Goal: Book appointment/travel/reservation

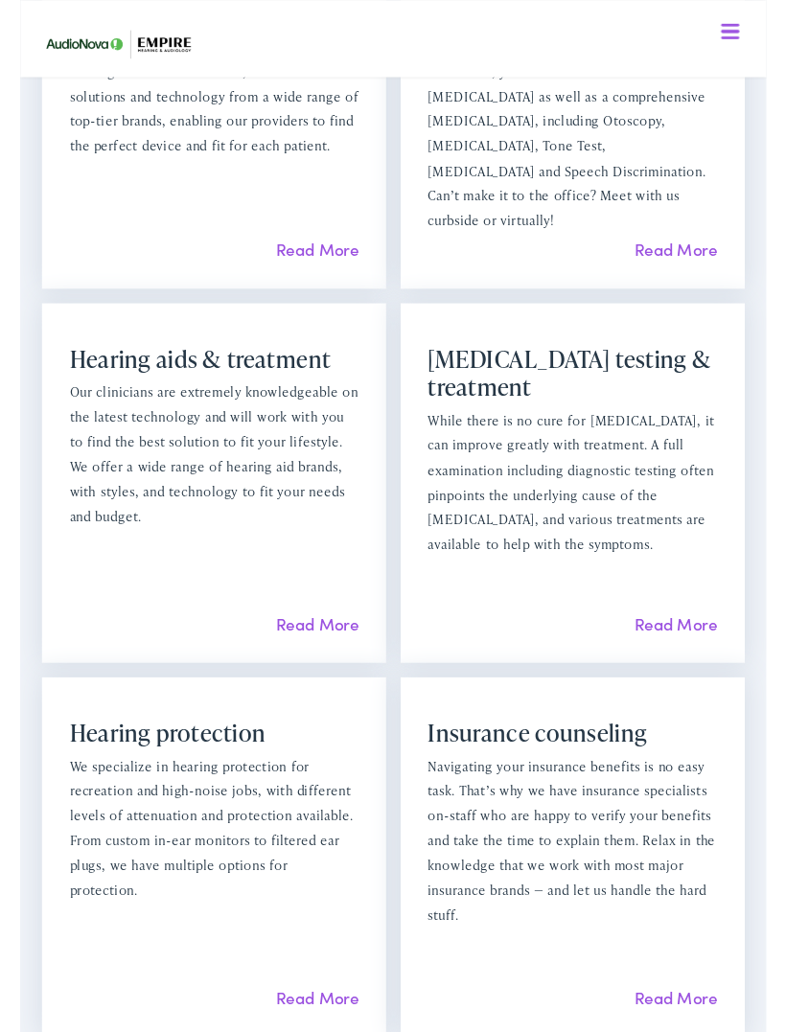
scroll to position [1664, 0]
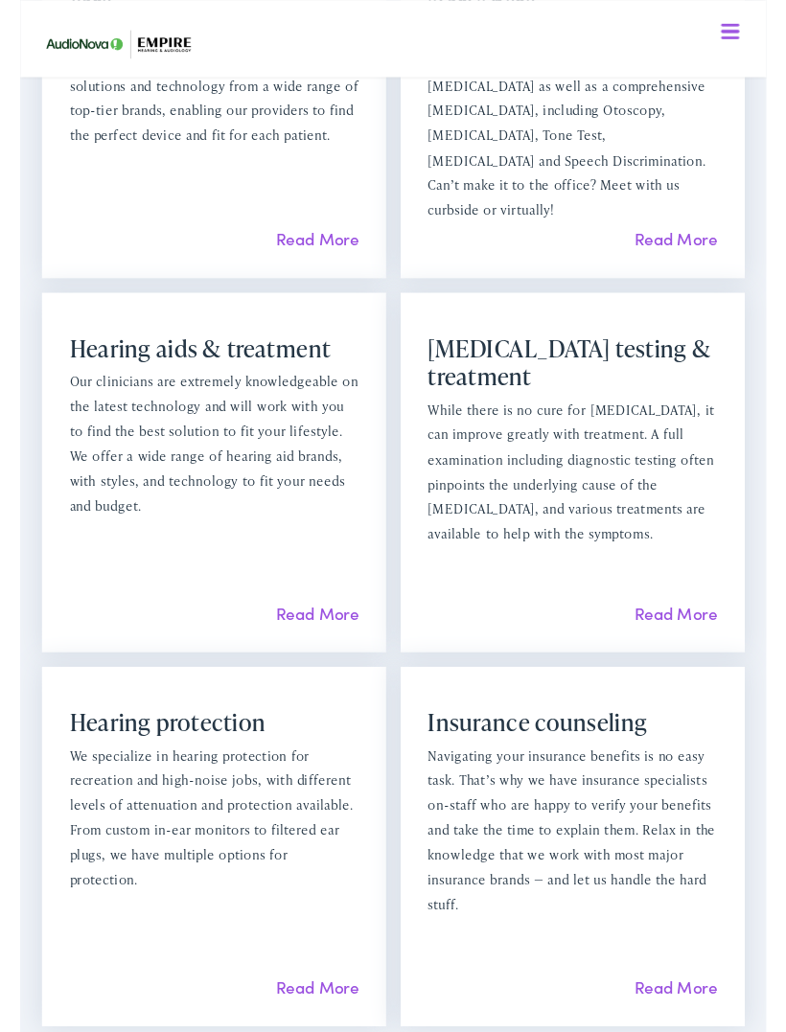
click at [293, 646] on link "Read More" at bounding box center [312, 646] width 87 height 24
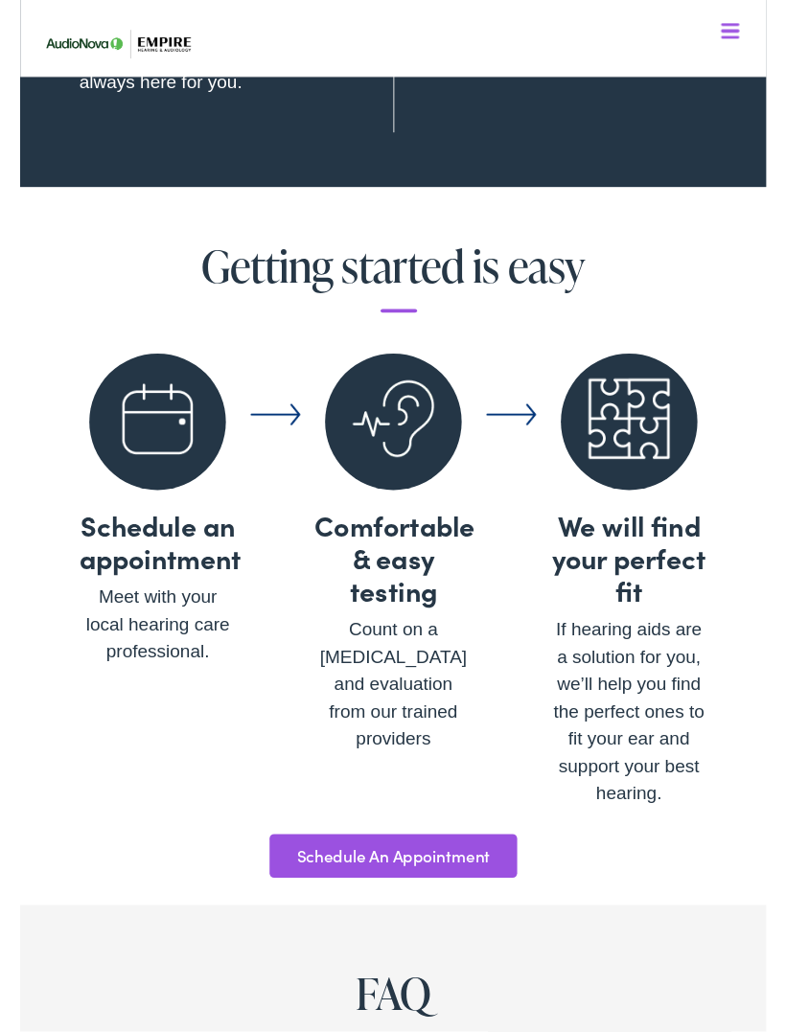
scroll to position [7008, 0]
click at [358, 878] on link "Schedule An Appointment" at bounding box center [393, 901] width 261 height 46
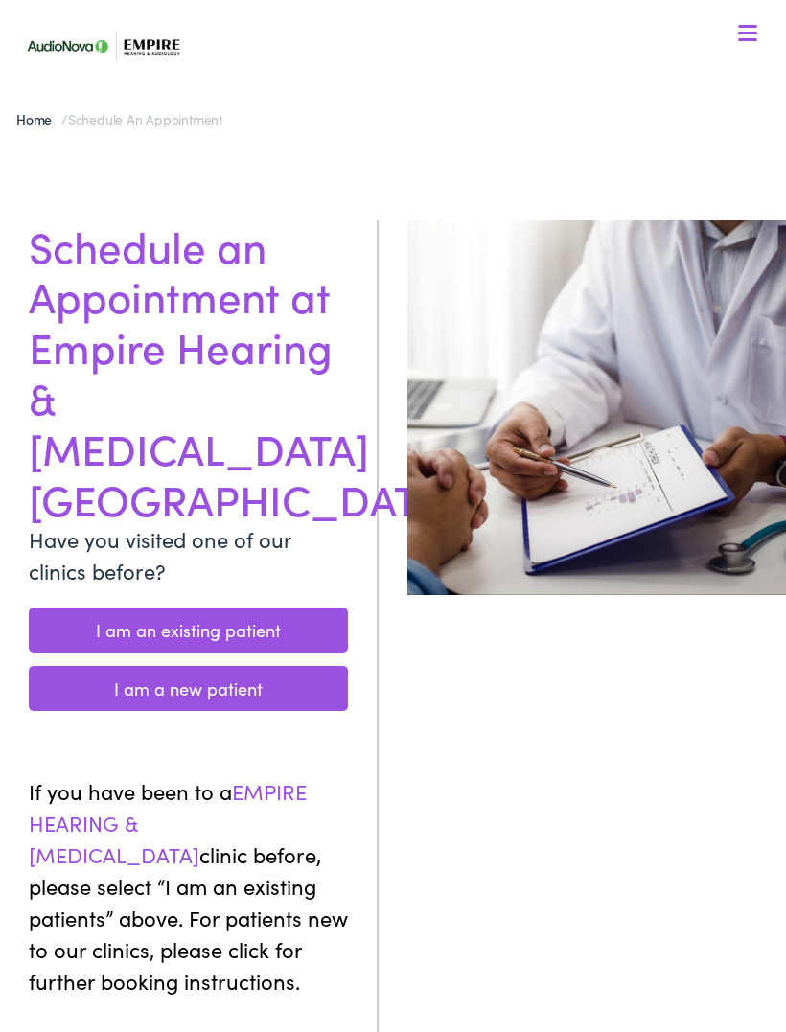
click at [155, 666] on link "I am a new patient" at bounding box center [188, 688] width 319 height 45
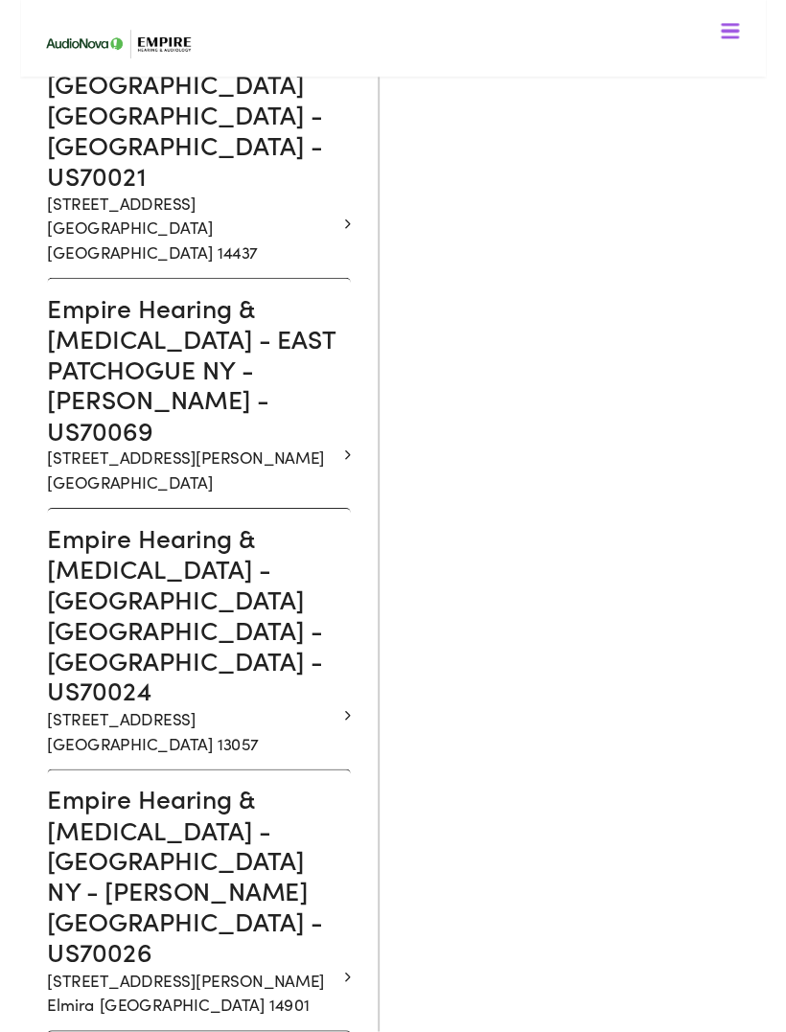
scroll to position [2191, 0]
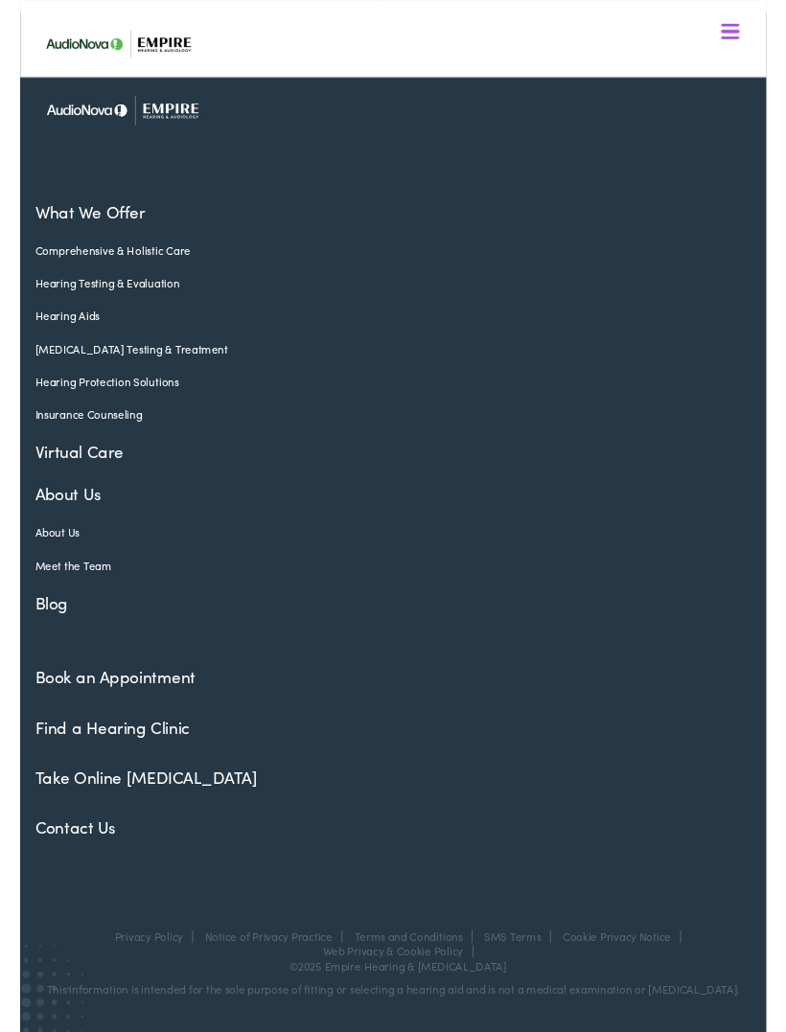
scroll to position [1322, 0]
click at [83, 719] on link "Book an Appointment" at bounding box center [99, 713] width 169 height 24
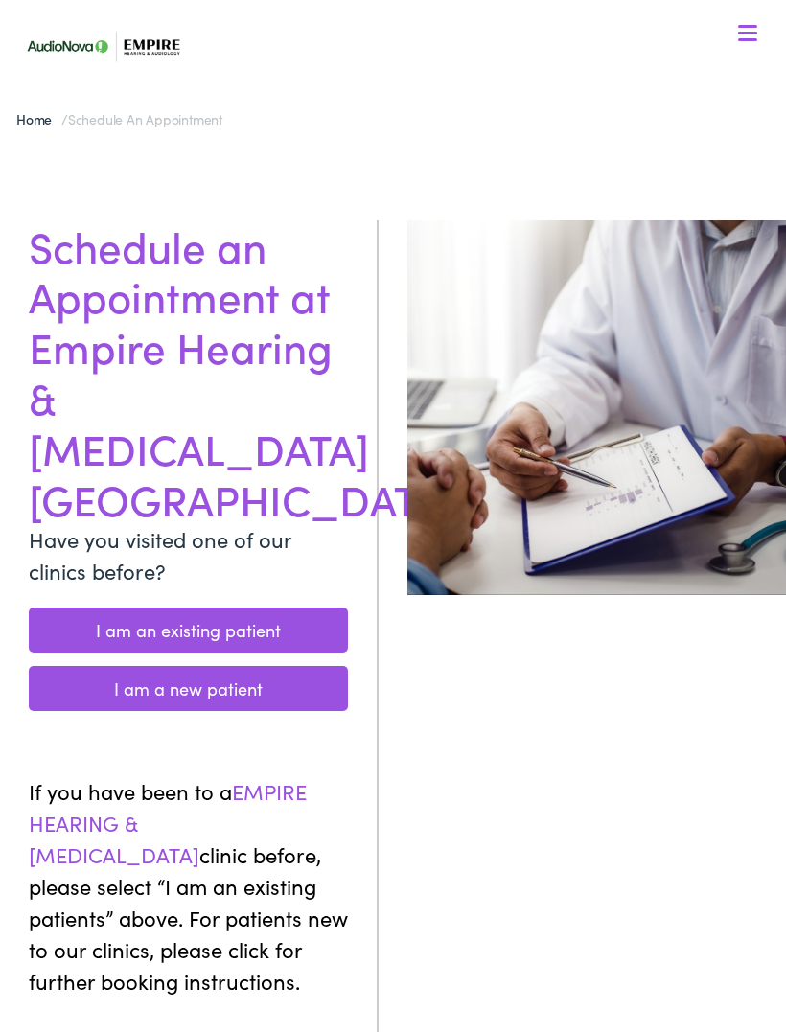
click at [144, 666] on link "I am a new patient" at bounding box center [188, 688] width 319 height 45
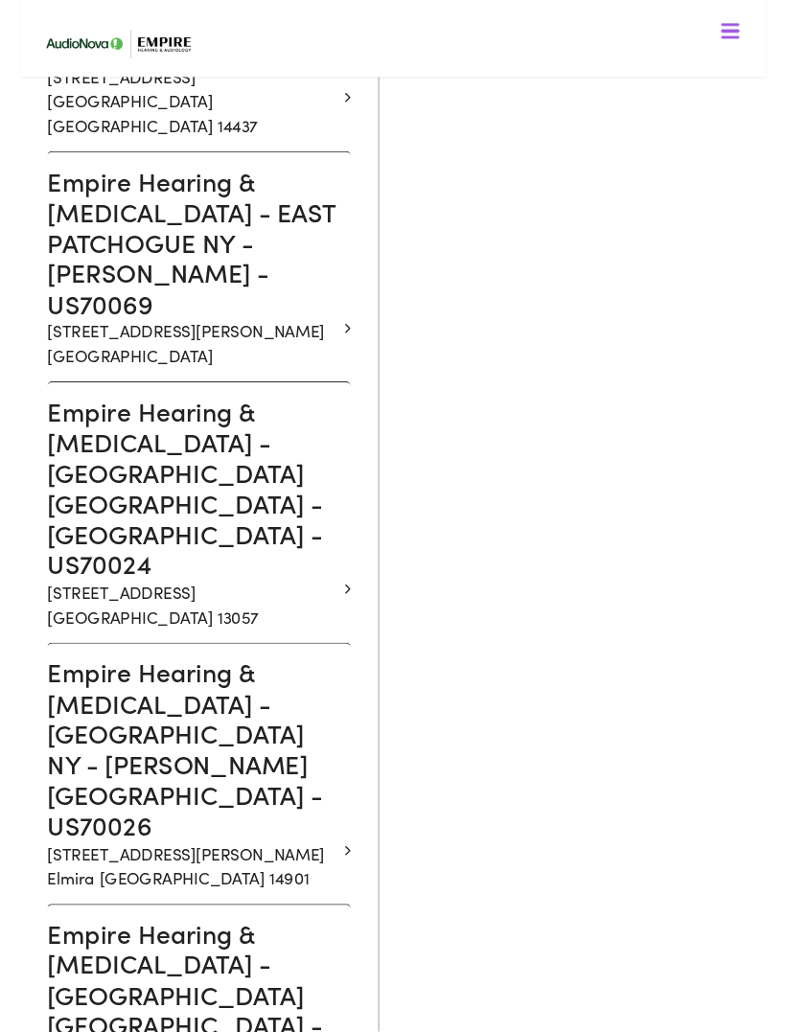
scroll to position [2326, 0]
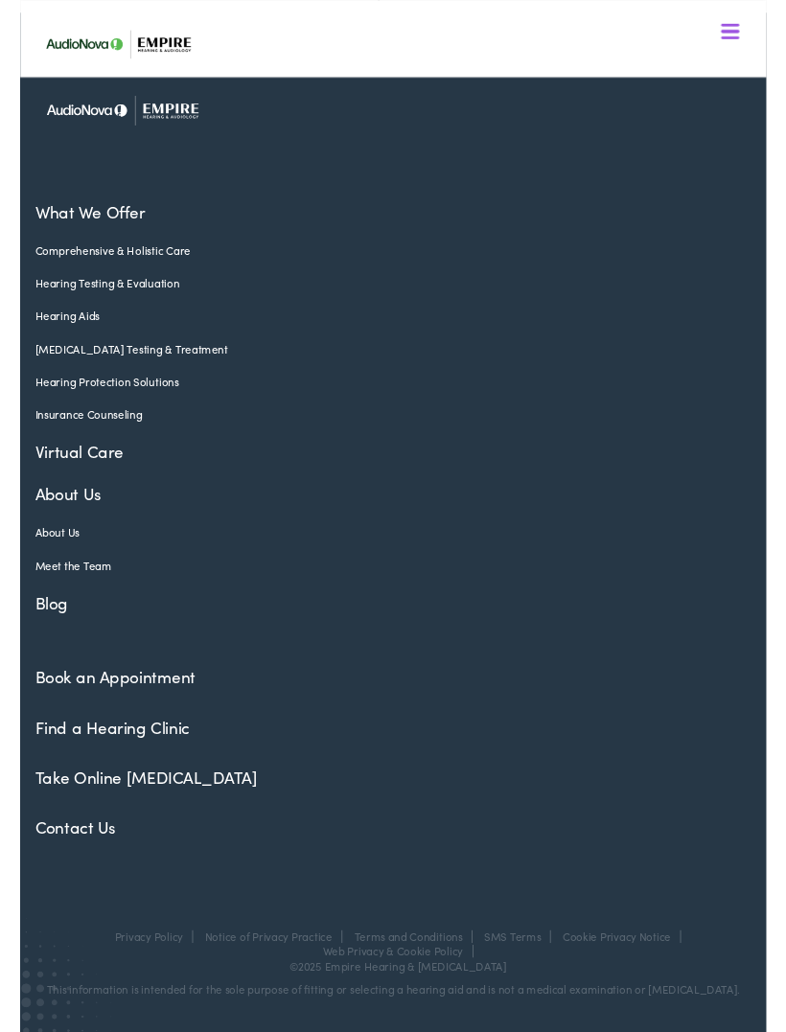
scroll to position [1322, 0]
click at [81, 818] on link "Take Online [MEDICAL_DATA]" at bounding box center [132, 818] width 234 height 24
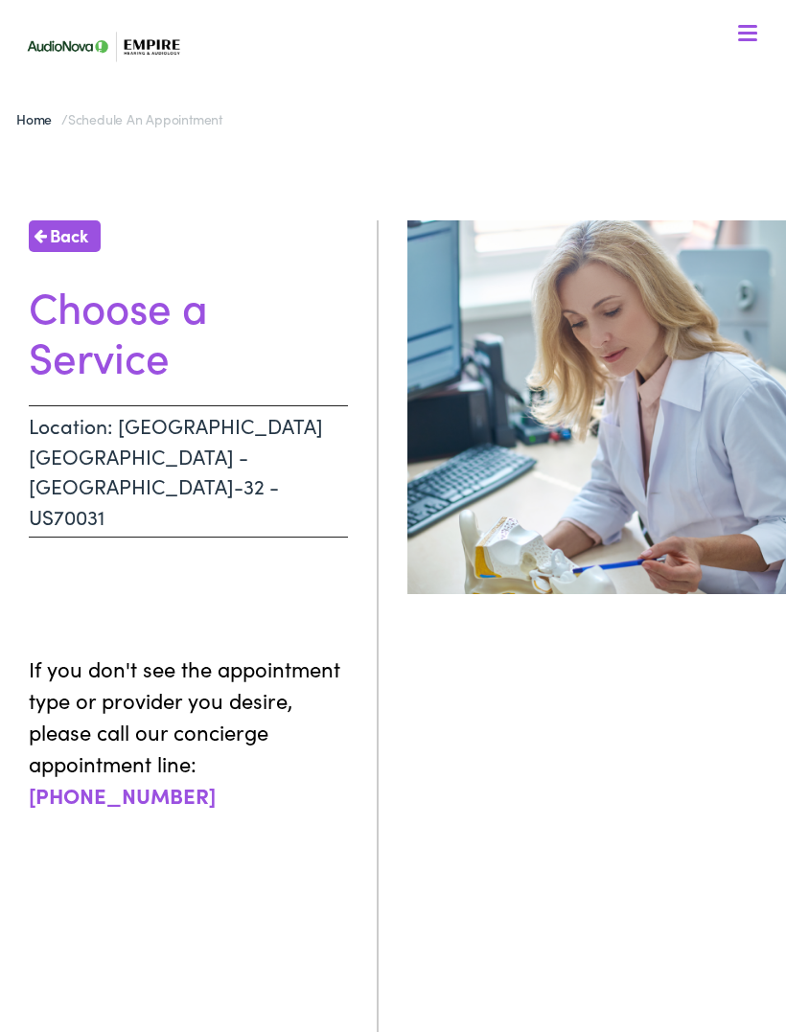
scroll to position [1377, 0]
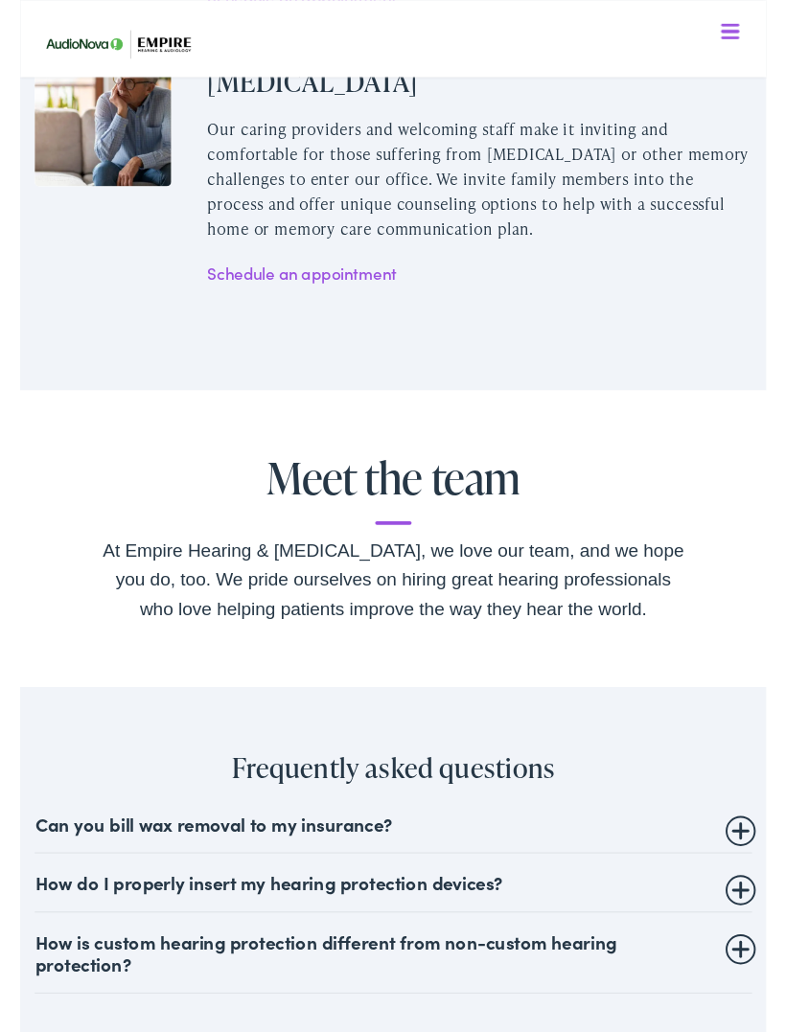
scroll to position [3480, 0]
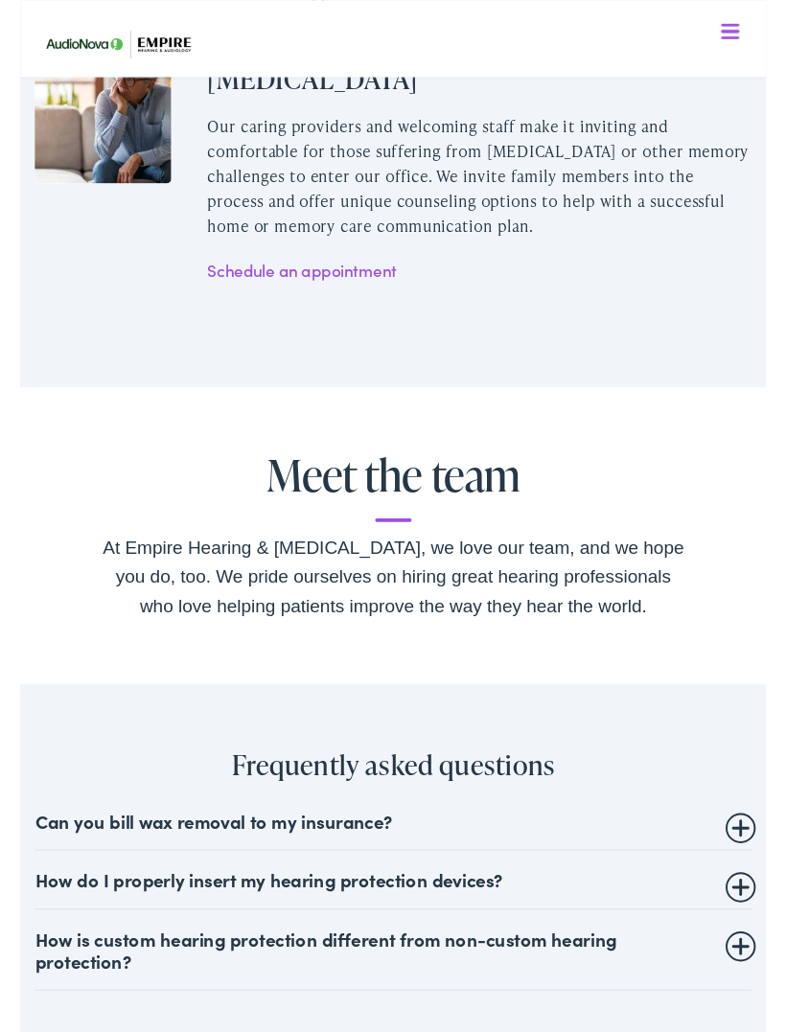
click at [358, 497] on h2 "Meet the team" at bounding box center [393, 512] width 614 height 75
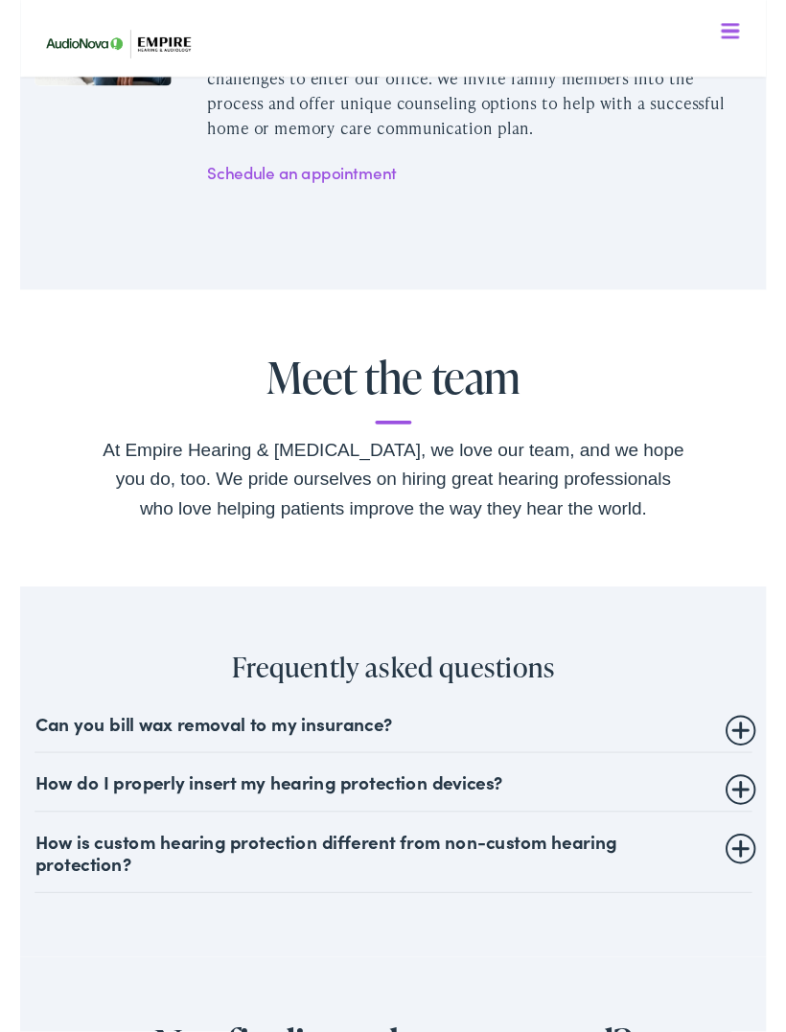
scroll to position [3610, 0]
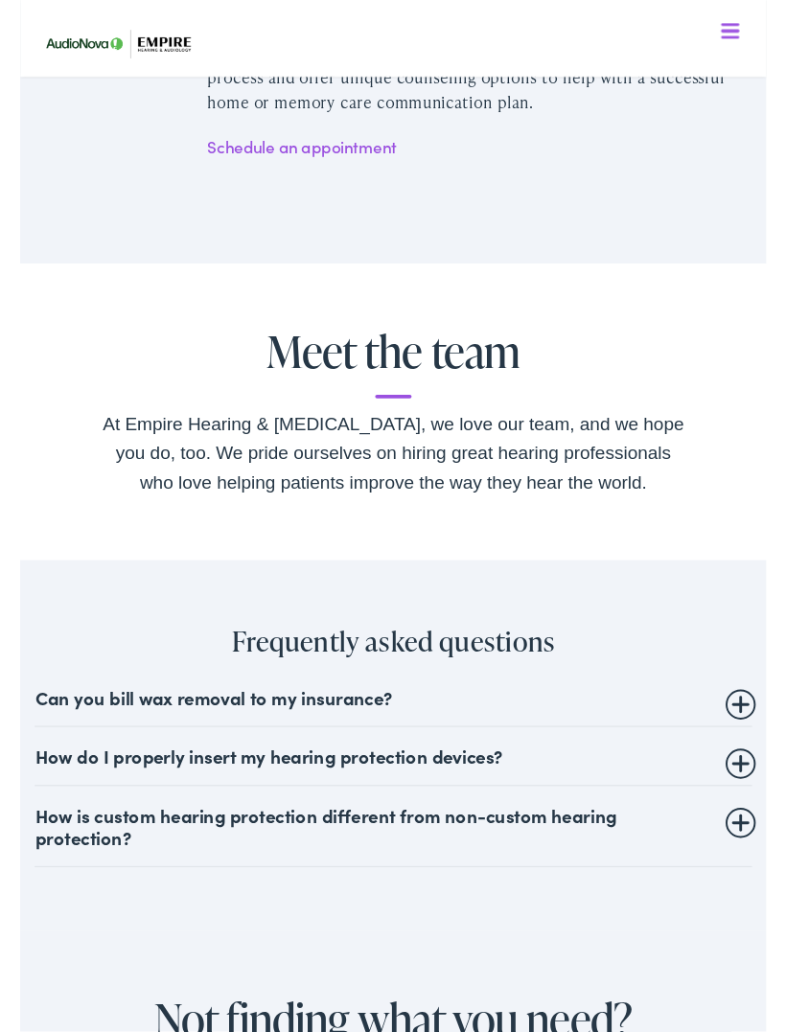
click at [136, 457] on div "At Empire Hearing & [MEDICAL_DATA], we love our team, and we hope you do, too. …" at bounding box center [393, 477] width 614 height 92
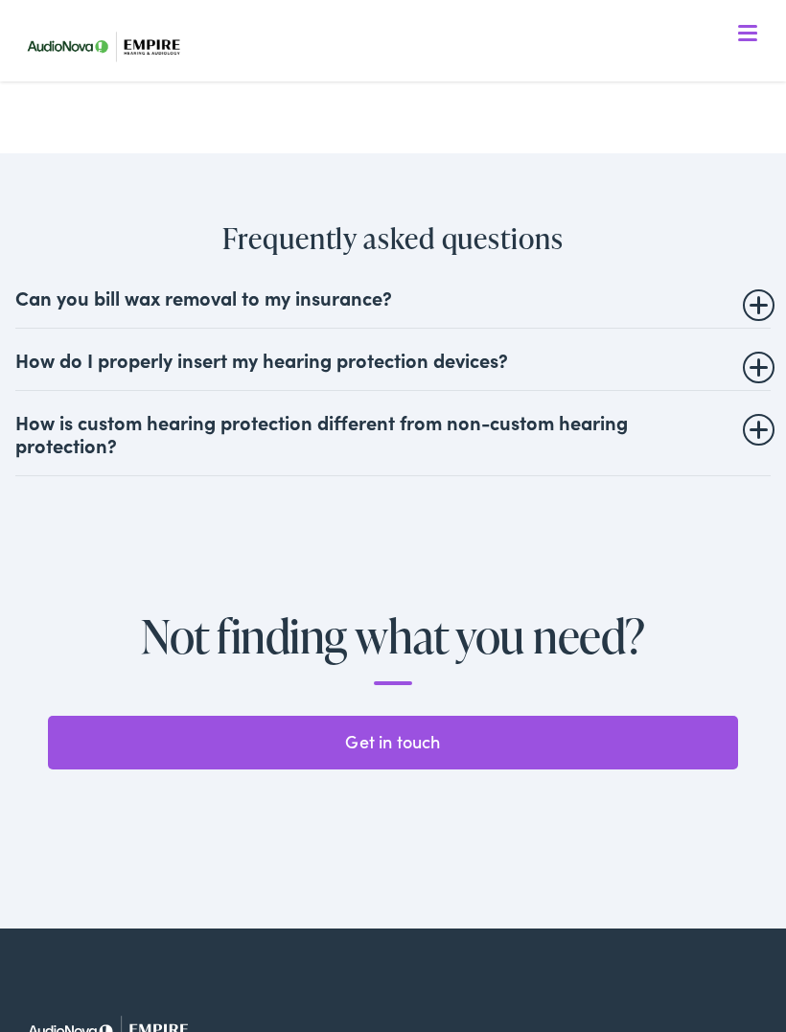
scroll to position [4043, 0]
